Goal: Book appointment/travel/reservation

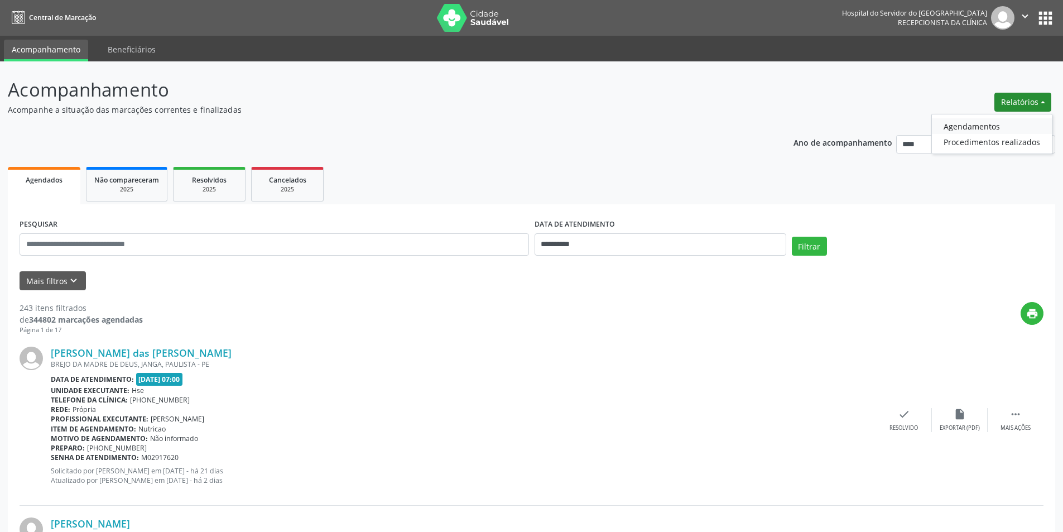
click at [961, 126] on link "Agendamentos" at bounding box center [992, 126] width 120 height 16
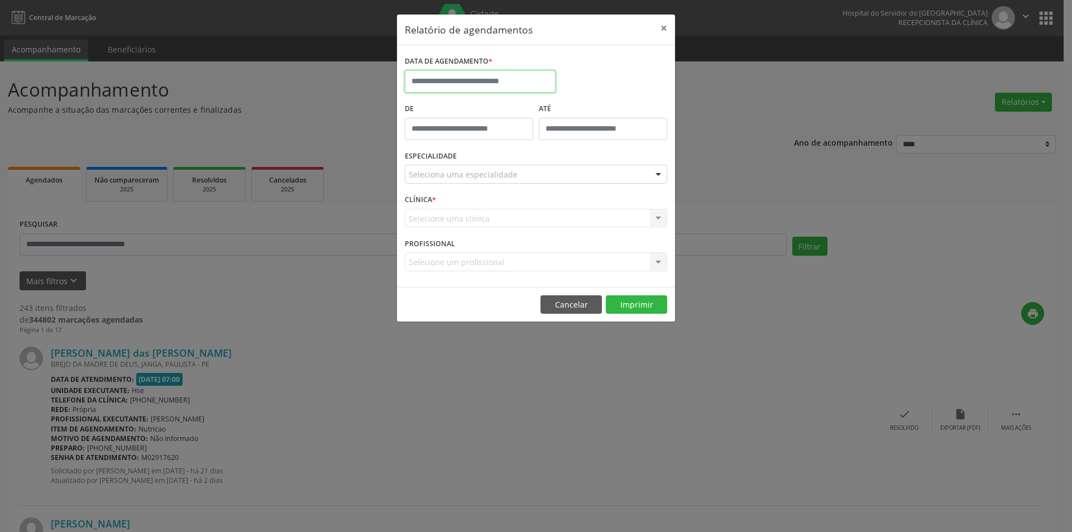
click at [464, 84] on input "text" at bounding box center [480, 81] width 151 height 22
click at [541, 205] on span "26" at bounding box center [539, 207] width 22 height 22
type input "**********"
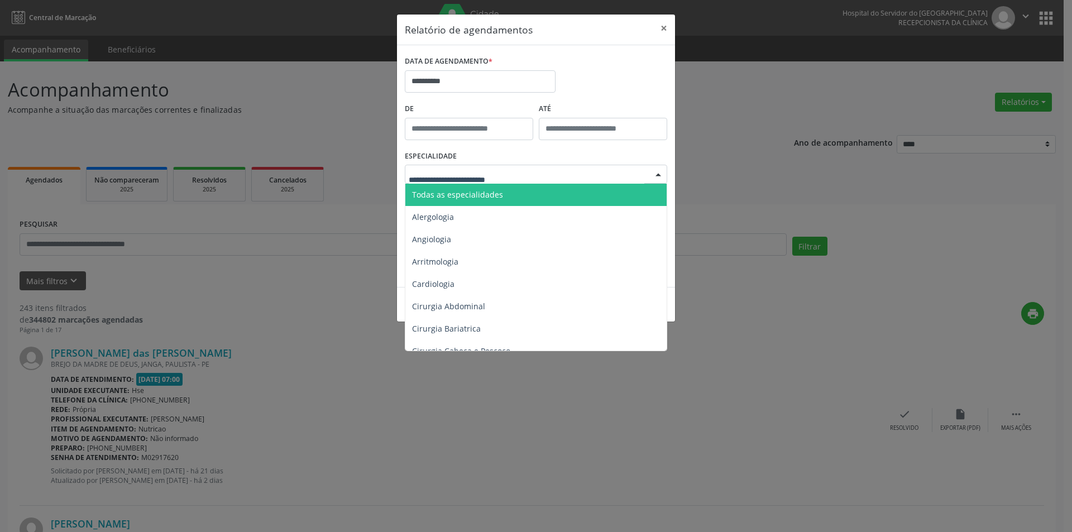
click at [495, 199] on span "Todas as especialidades" at bounding box center [457, 194] width 91 height 11
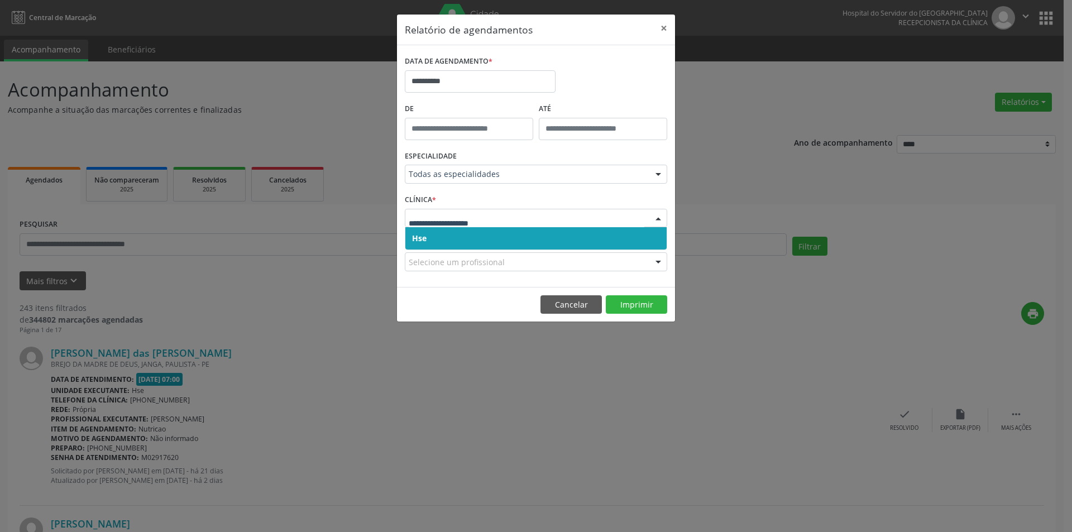
click at [468, 236] on span "Hse" at bounding box center [535, 238] width 261 height 22
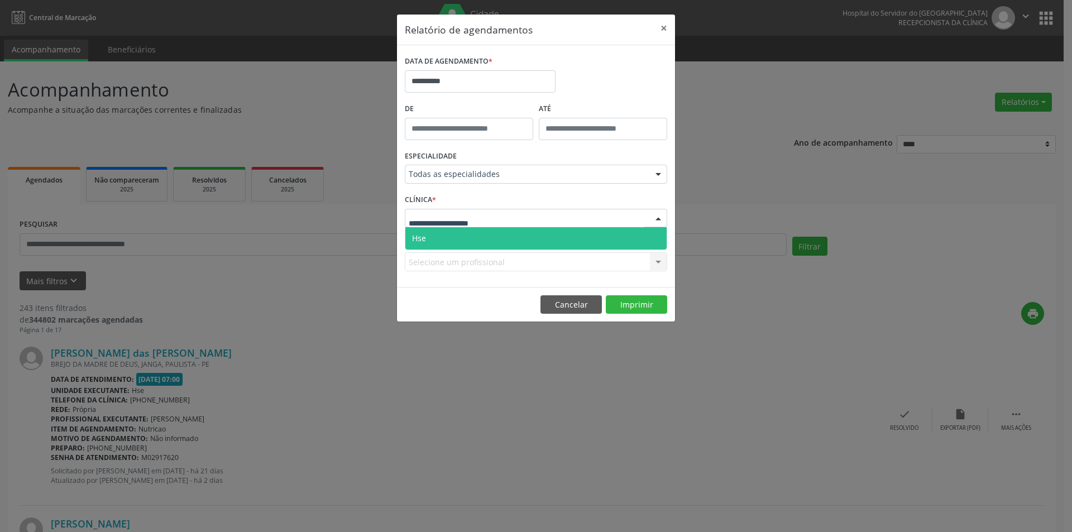
click at [465, 233] on span "Hse" at bounding box center [535, 238] width 261 height 22
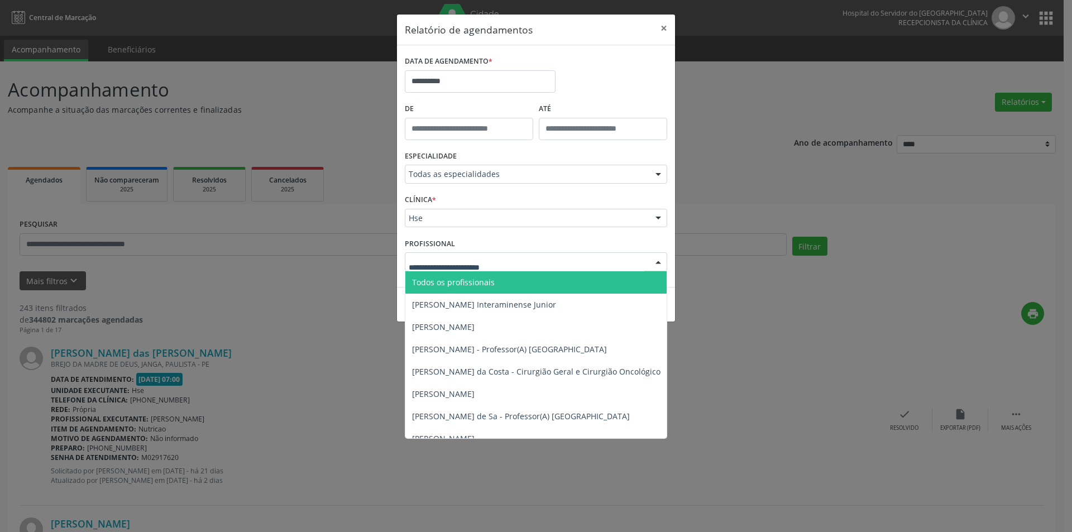
click at [481, 285] on span "Todos os profissionais" at bounding box center [453, 282] width 83 height 11
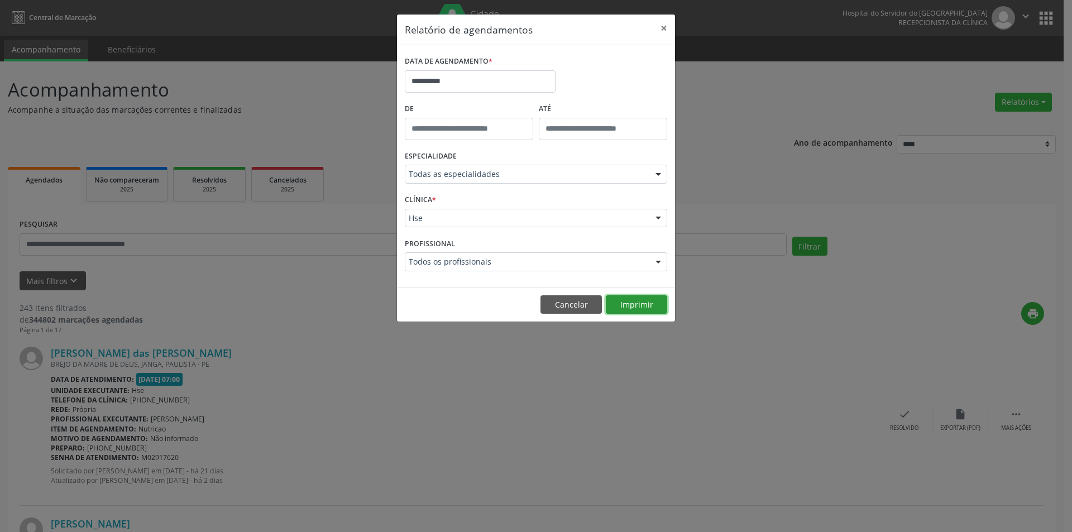
click at [633, 307] on button "Imprimir" at bounding box center [636, 304] width 61 height 19
